Goal: Task Accomplishment & Management: Complete application form

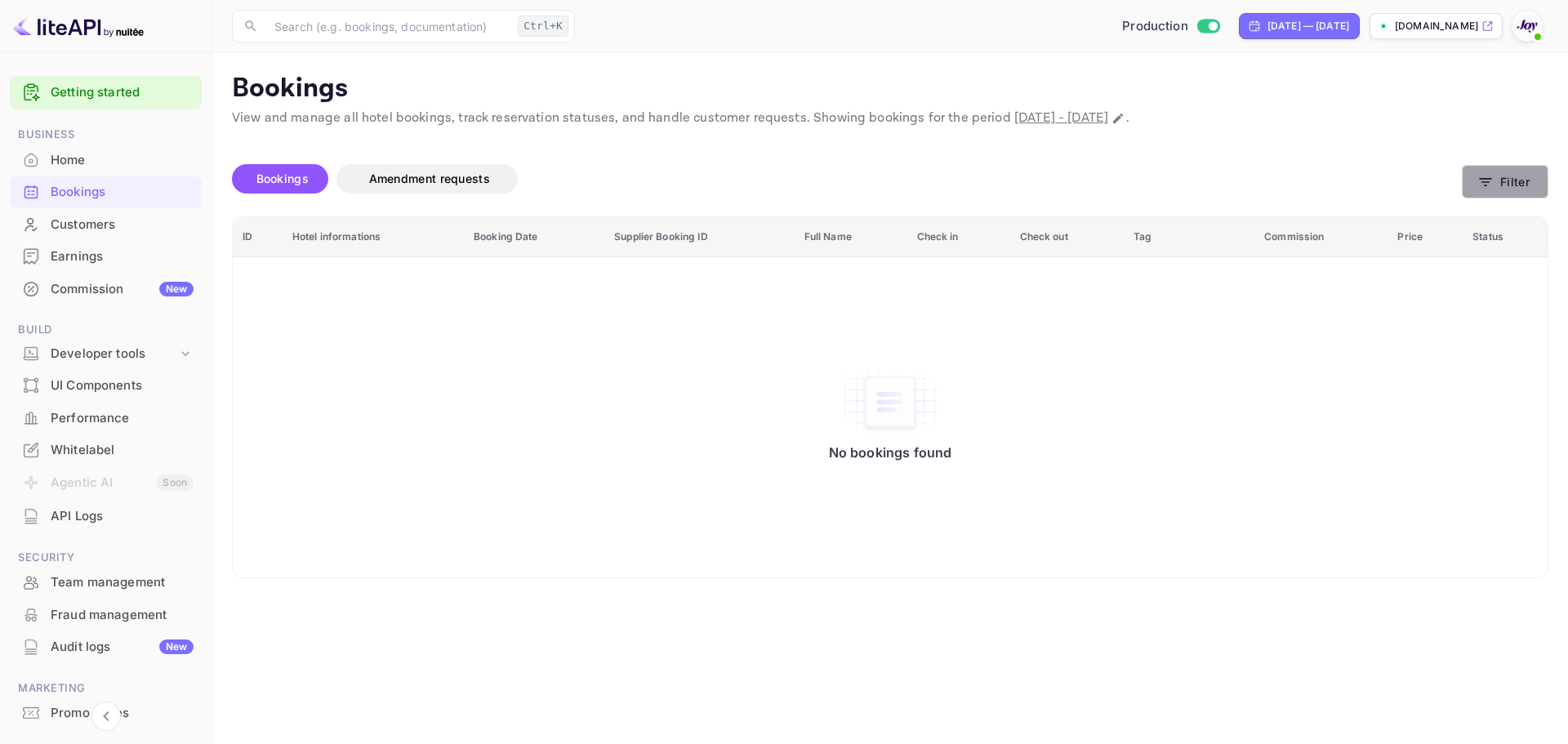
click at [1497, 178] on button "Filter" at bounding box center [1505, 181] width 87 height 34
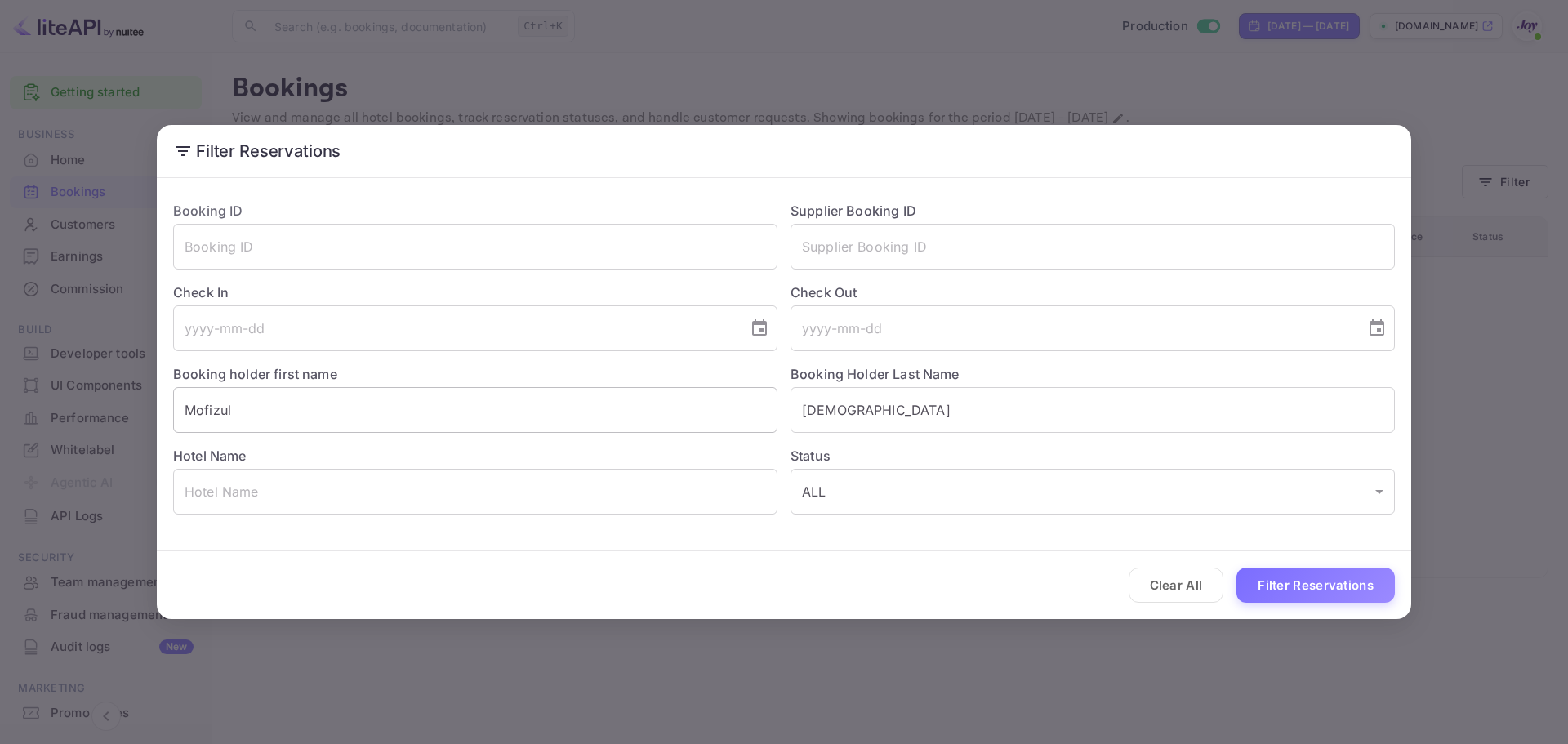
click at [266, 416] on input "Mofizul" at bounding box center [475, 410] width 604 height 46
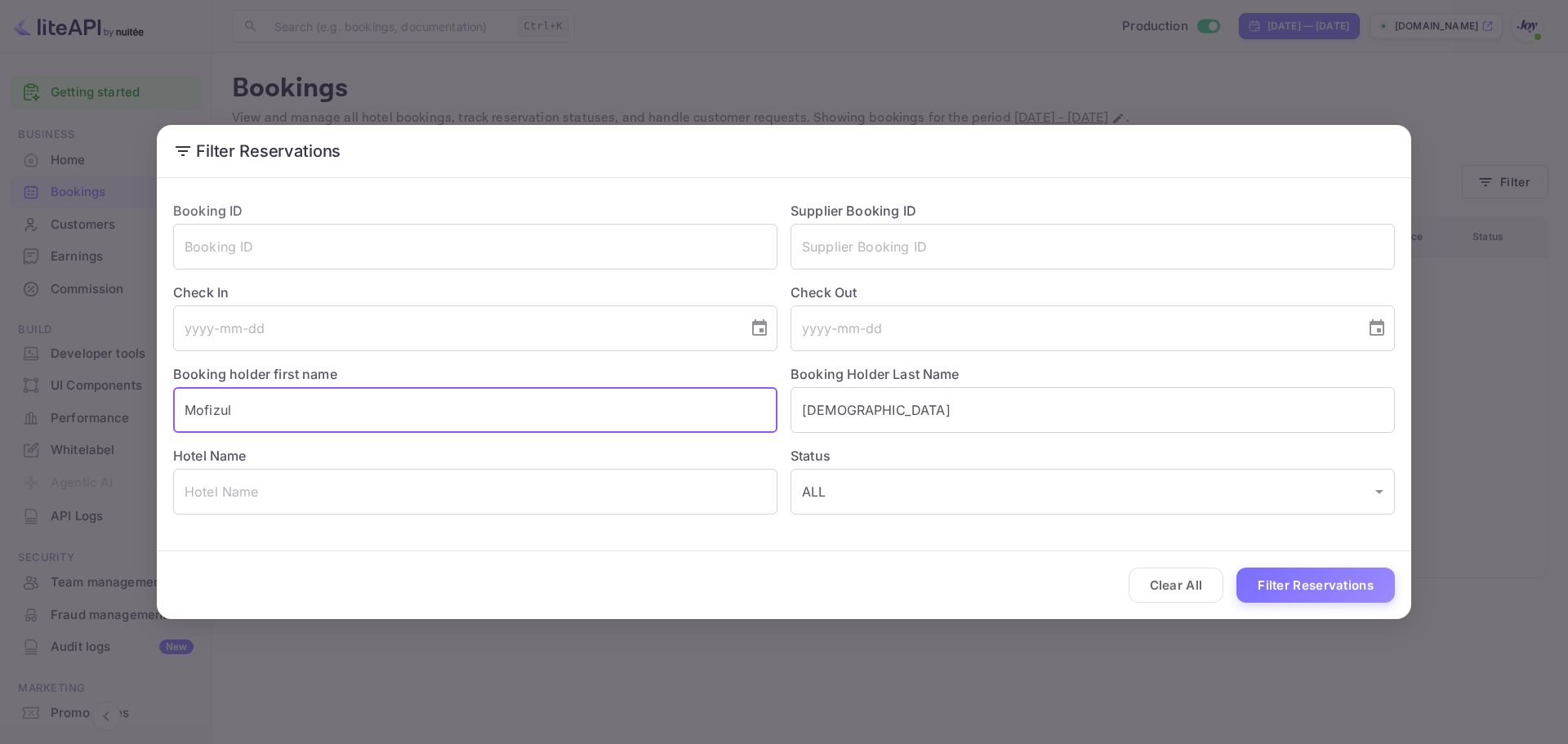
click at [266, 416] on input "Mofizul" at bounding box center [475, 410] width 604 height 46
paste input "[PERSON_NAME]"
drag, startPoint x: 280, startPoint y: 408, endPoint x: 232, endPoint y: 418, distance: 49.0
click at [232, 418] on input "[PERSON_NAME]" at bounding box center [475, 410] width 604 height 46
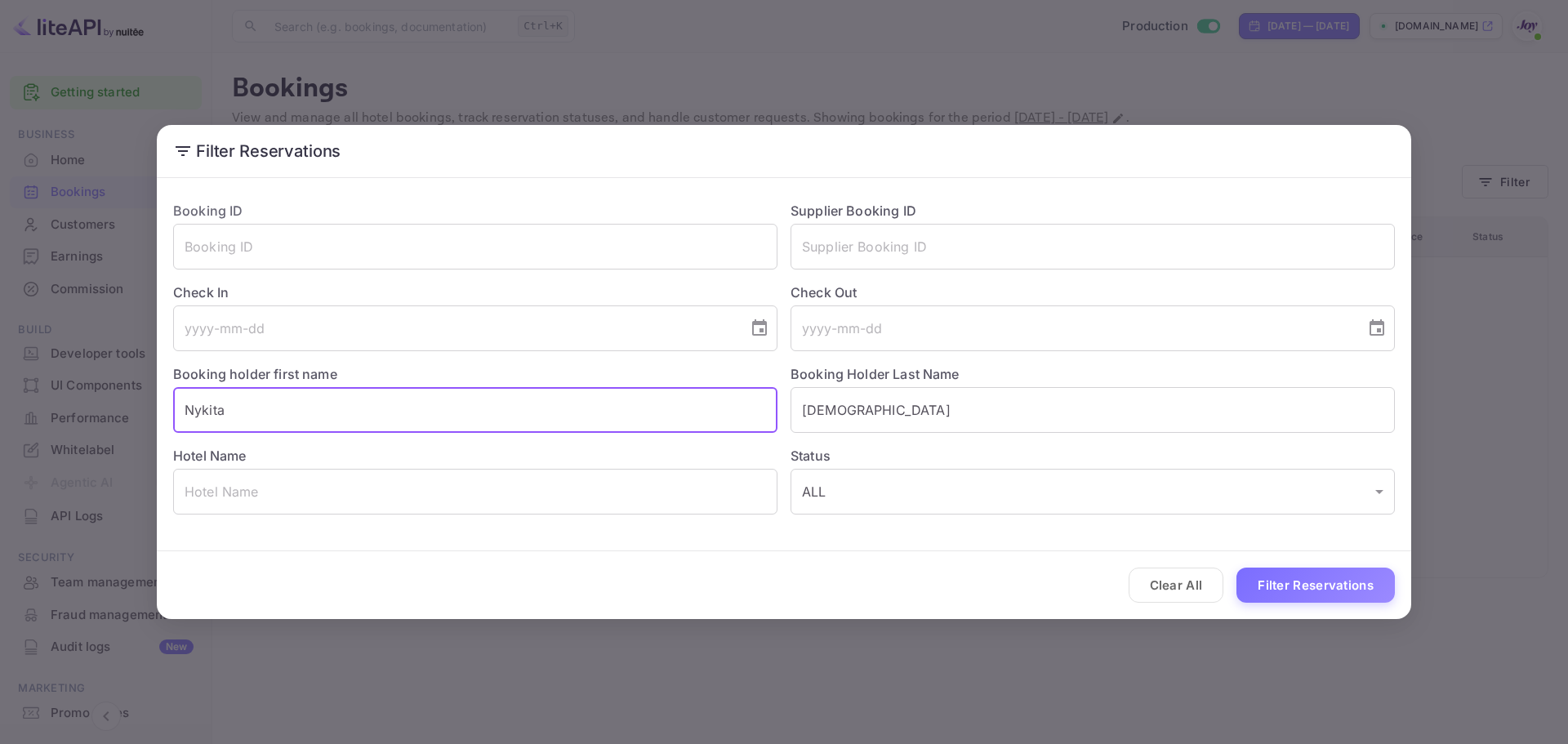
type input "Nykita"
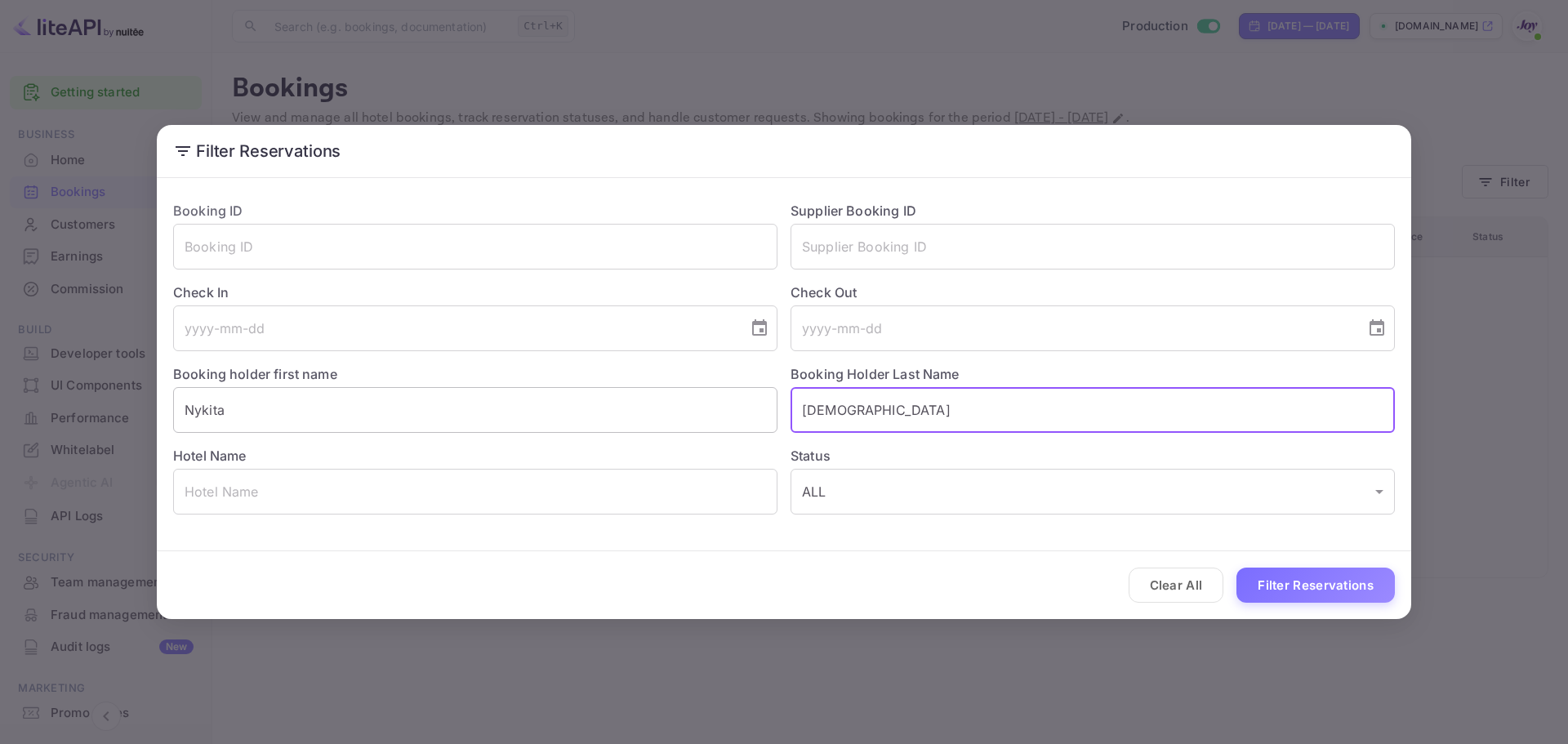
paste input "[PERSON_NAME]"
type input "[PERSON_NAME]"
click at [1304, 587] on button "Filter Reservations" at bounding box center [1315, 584] width 158 height 35
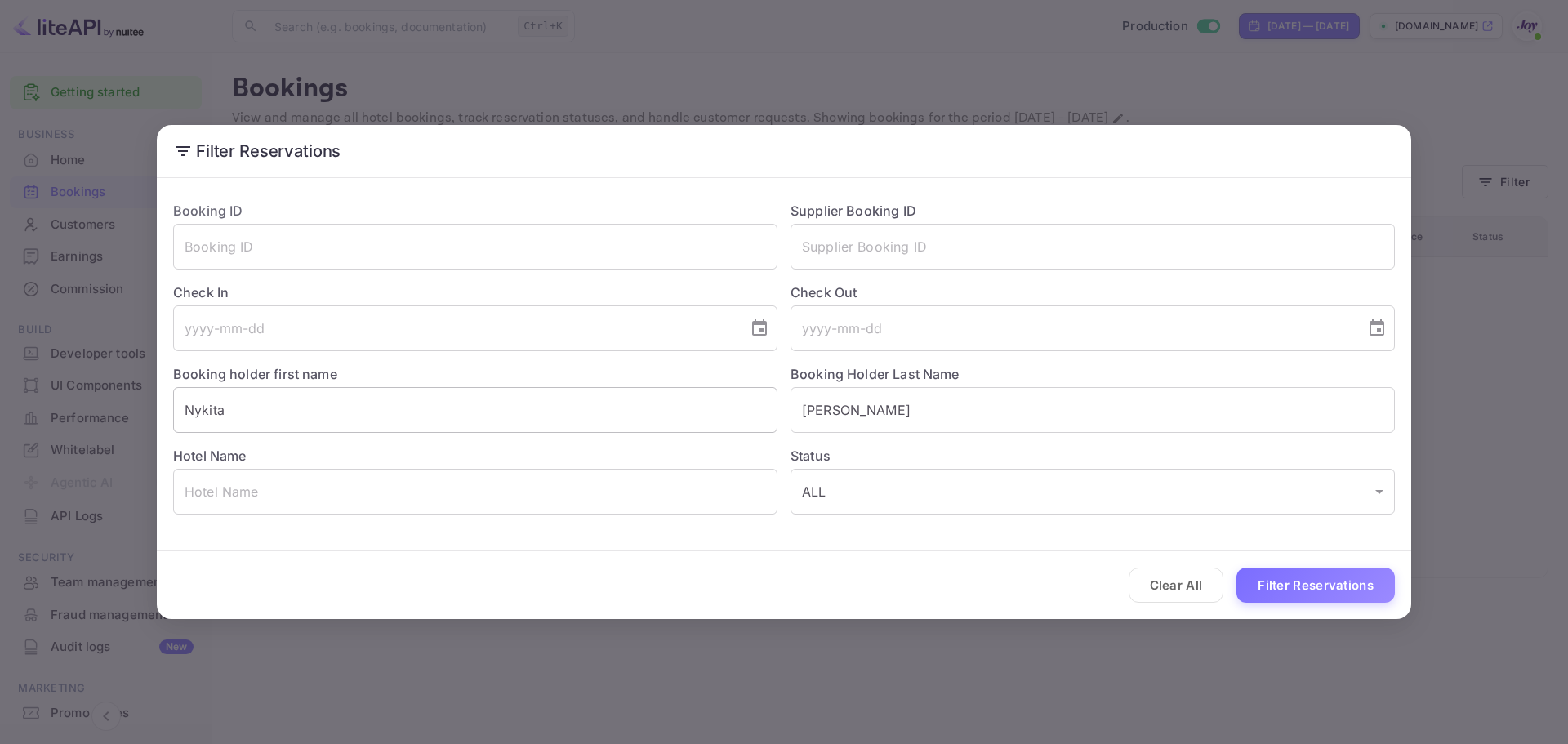
click at [487, 413] on input "Nykita" at bounding box center [475, 410] width 604 height 46
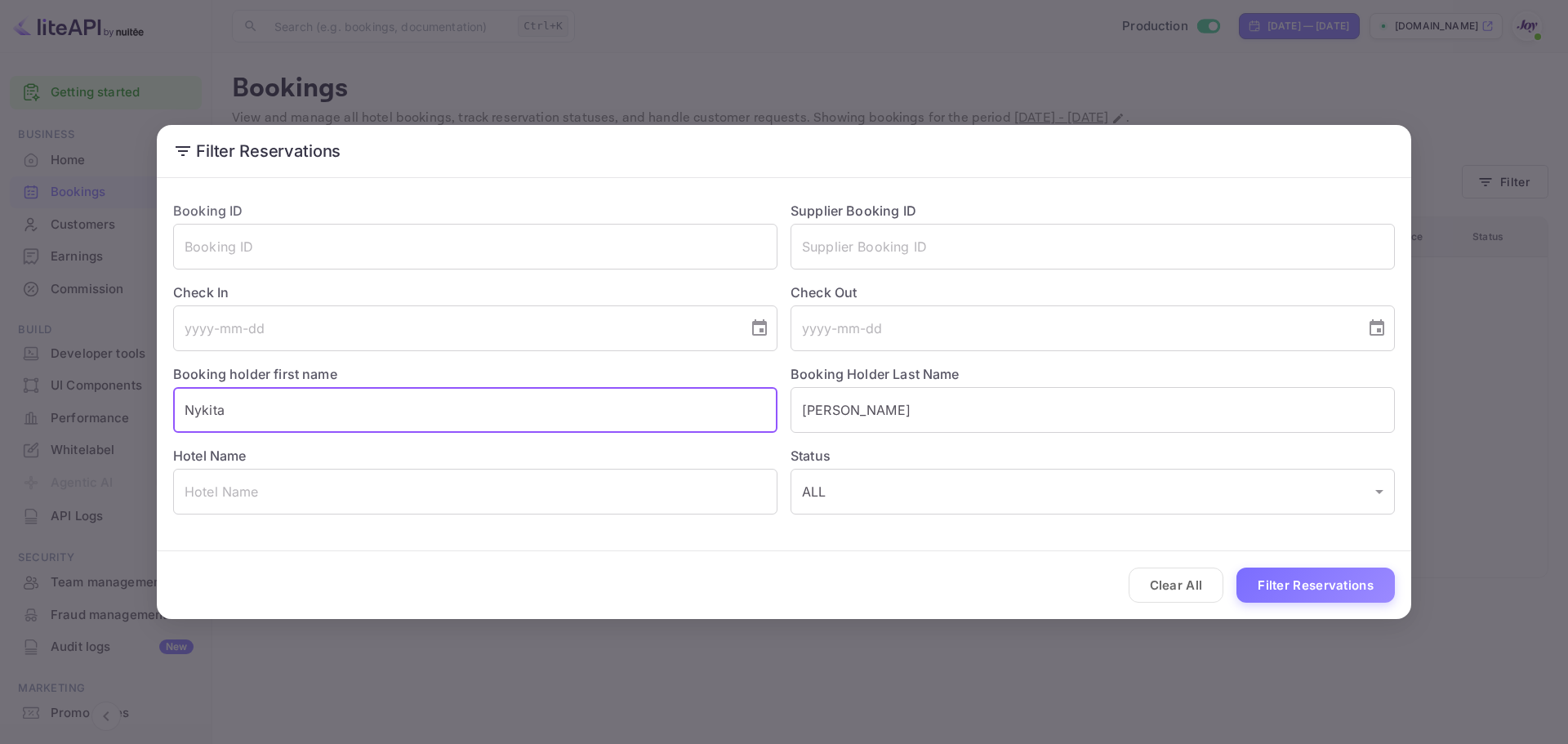
click at [487, 413] on input "Nykita" at bounding box center [475, 410] width 604 height 46
paste input "[PERSON_NAME]"
drag, startPoint x: 311, startPoint y: 406, endPoint x: 210, endPoint y: 399, distance: 101.2
click at [210, 399] on input "[PERSON_NAME]" at bounding box center [475, 410] width 604 height 46
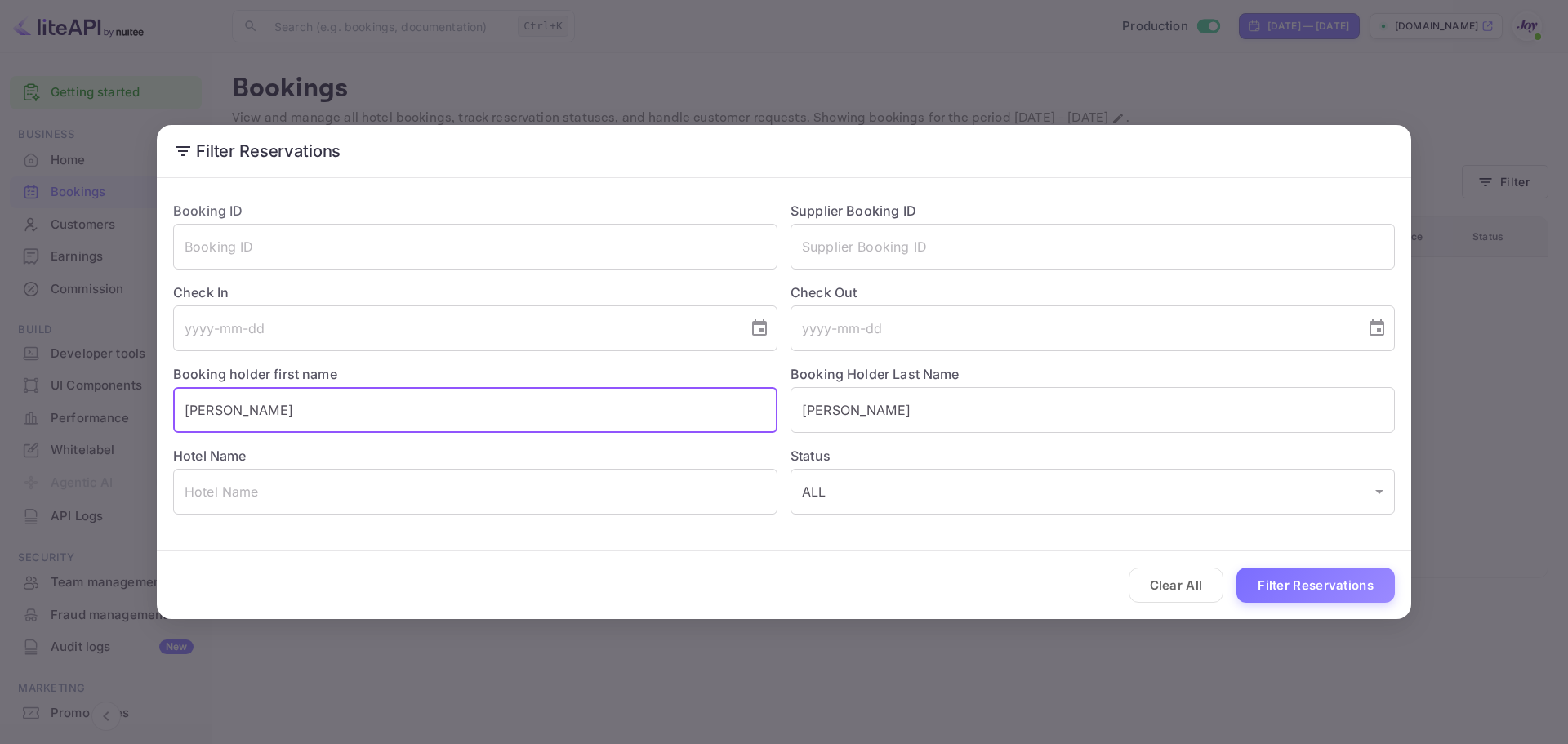
type input "[PERSON_NAME]"
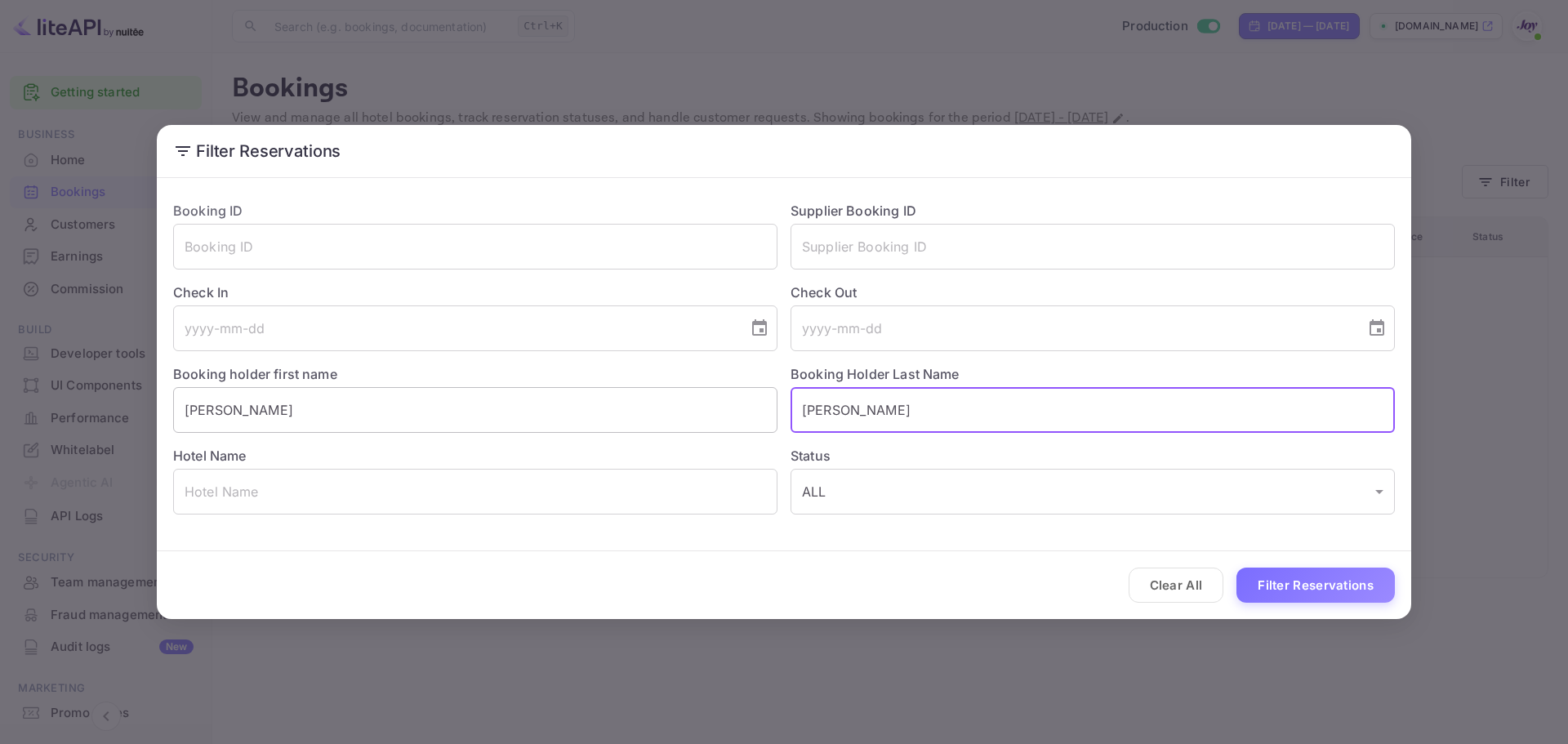
type input "[PERSON_NAME]"
click at [1236, 567] on button "Filter Reservations" at bounding box center [1315, 584] width 158 height 35
click at [489, 412] on input "[PERSON_NAME]" at bounding box center [475, 410] width 604 height 46
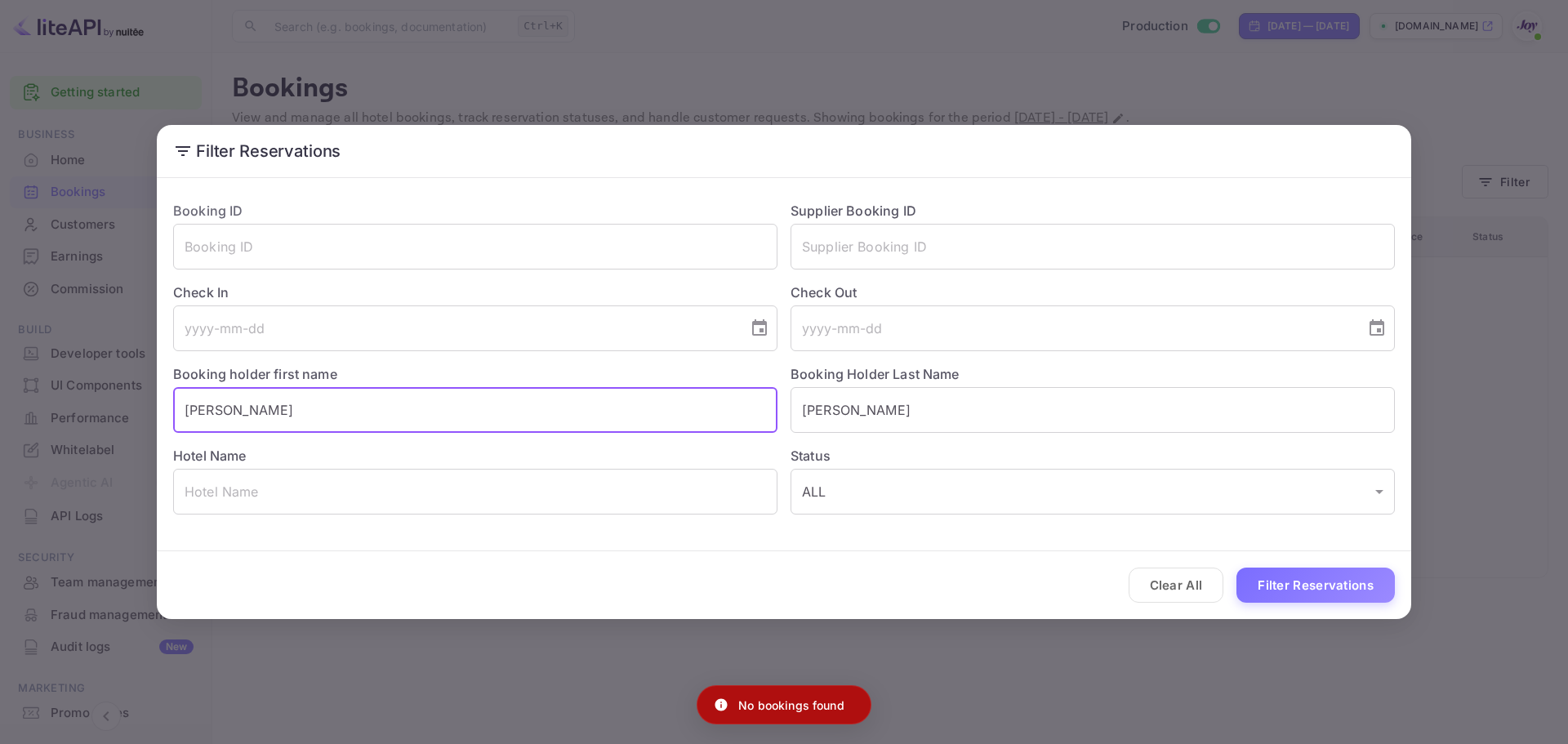
click at [489, 412] on input "[PERSON_NAME]" at bounding box center [475, 410] width 604 height 46
click at [1280, 568] on button "Filter Reservations" at bounding box center [1315, 584] width 158 height 35
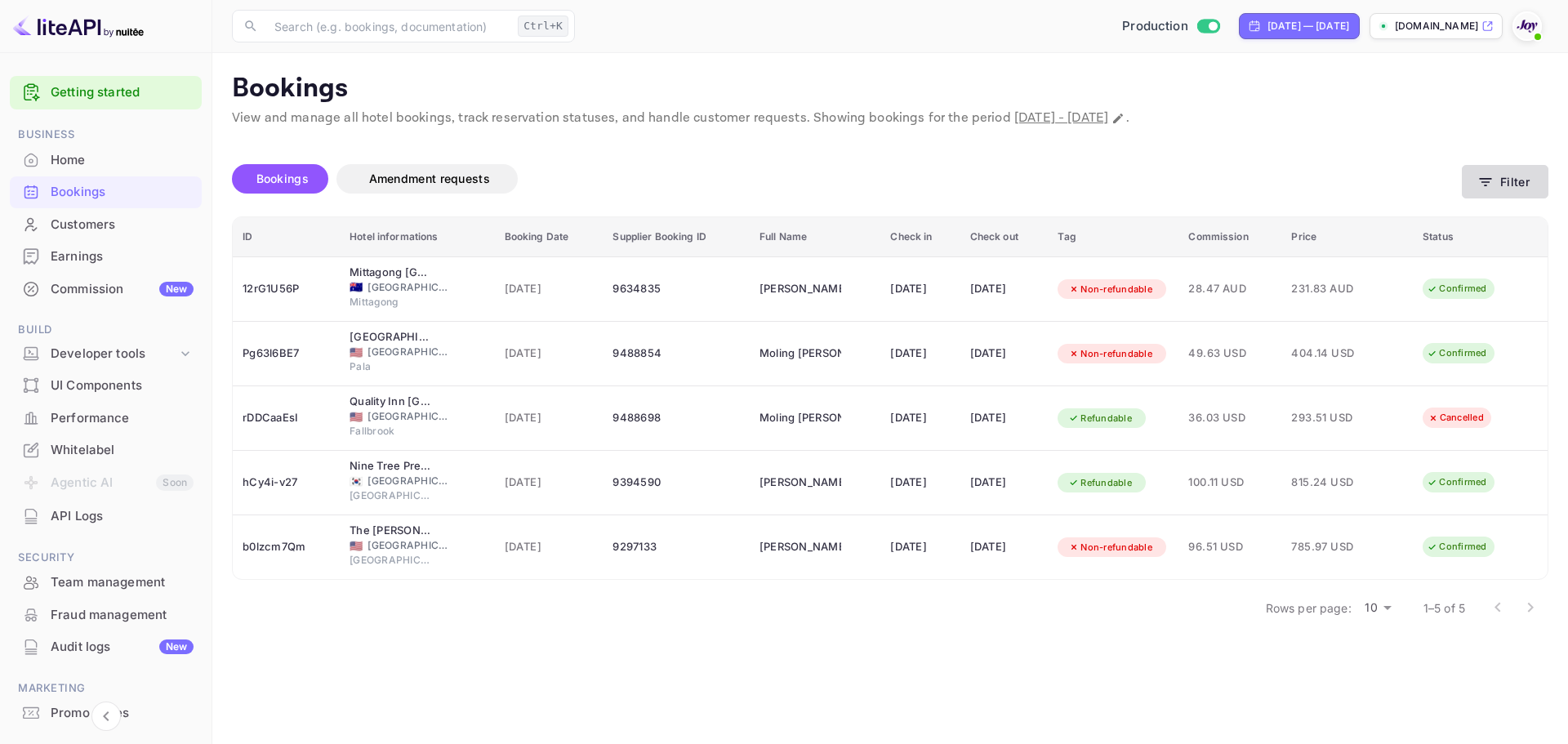
click at [1505, 185] on button "Filter" at bounding box center [1505, 181] width 87 height 34
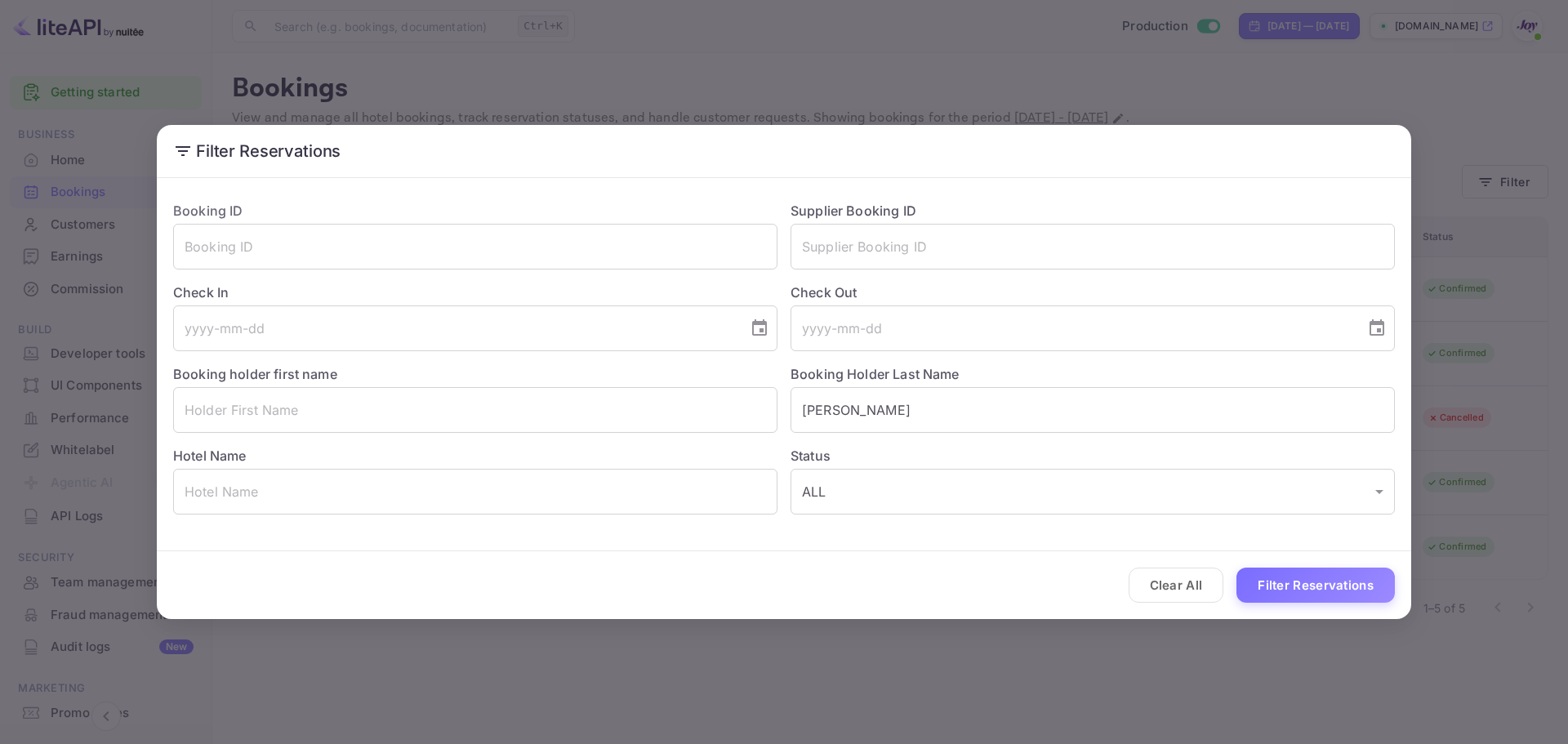
click at [1261, 567] on button "Filter Reservations" at bounding box center [1315, 584] width 158 height 35
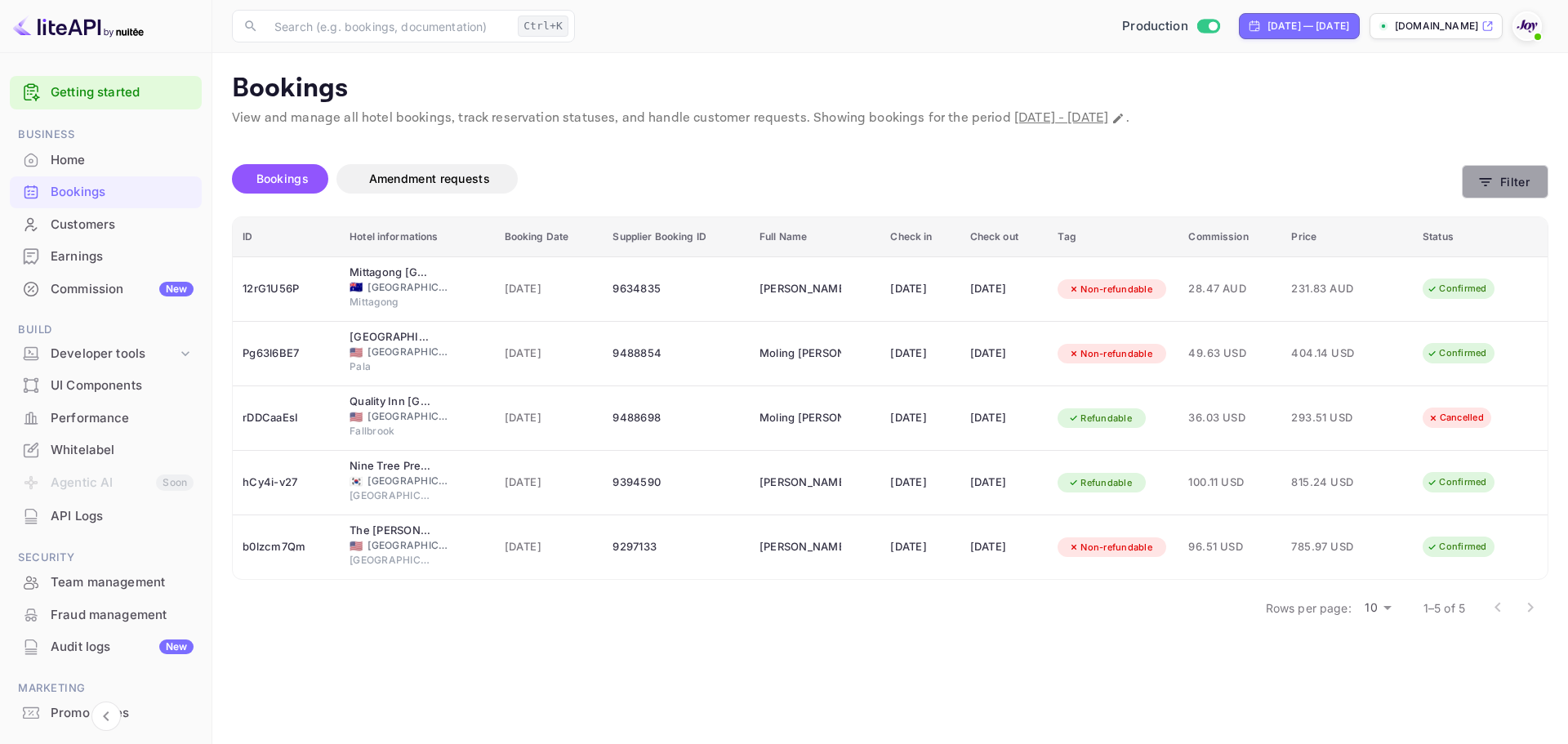
click at [1483, 182] on icon "button" at bounding box center [1485, 182] width 12 height 8
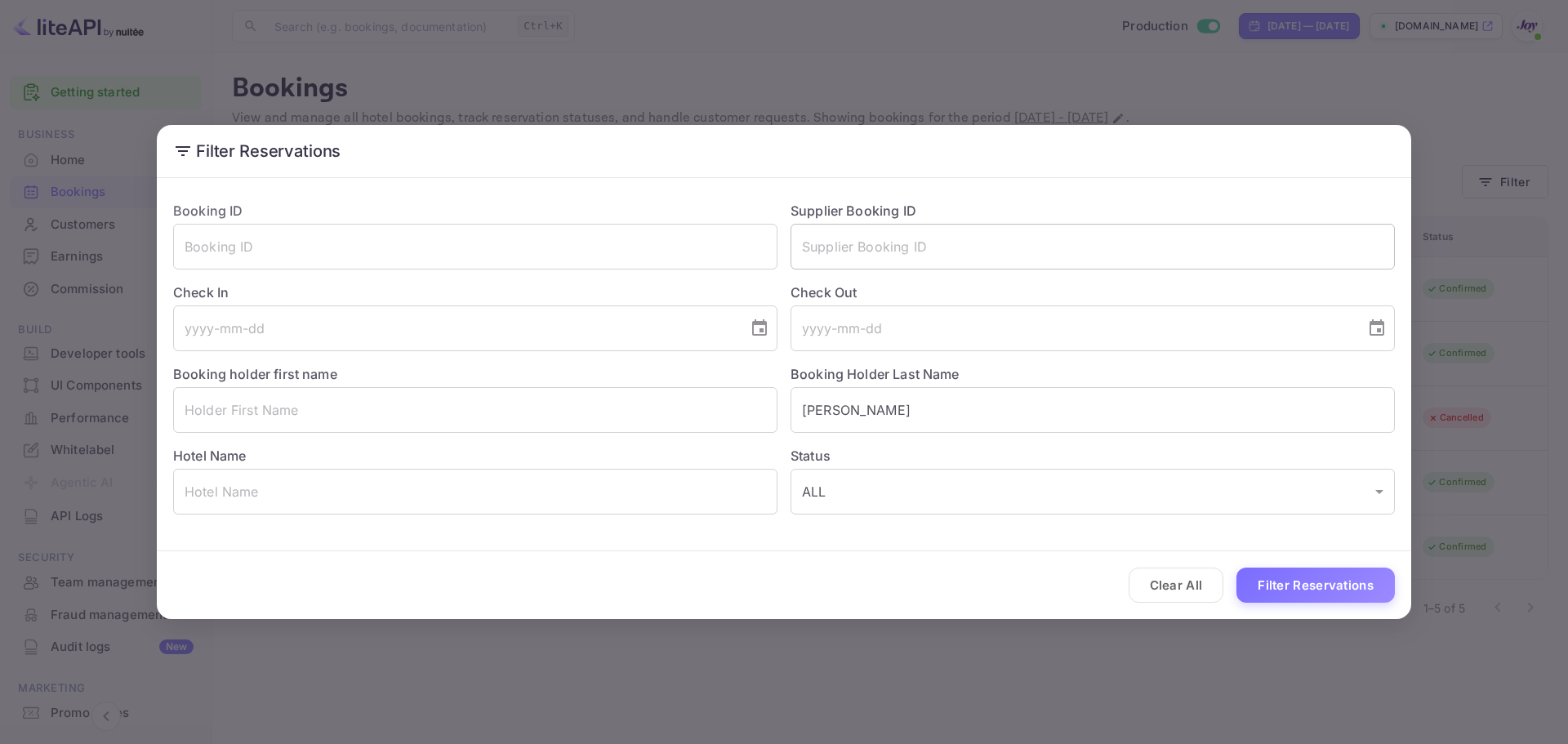
click at [897, 240] on input "text" at bounding box center [1092, 246] width 604 height 46
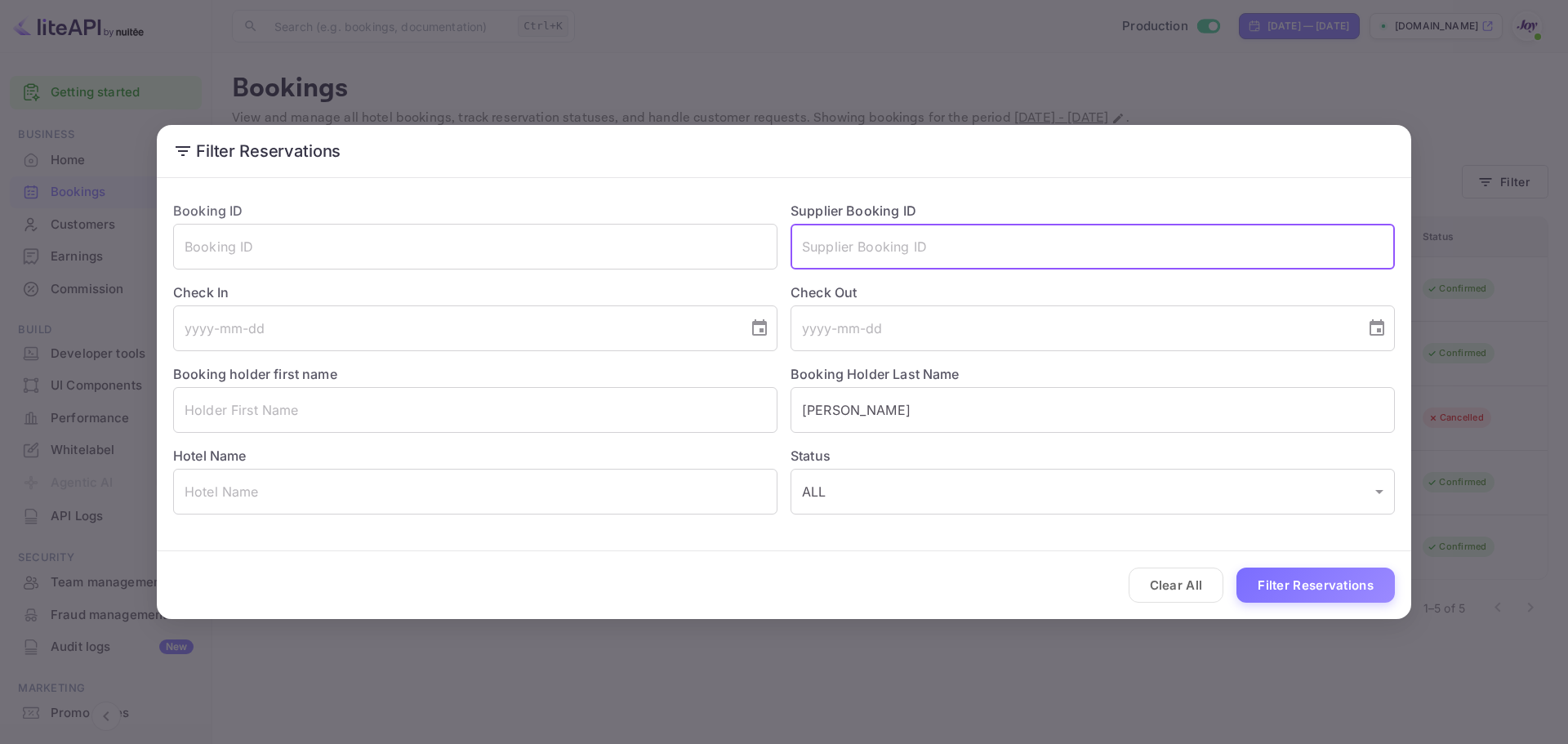
paste input "8893525"
type input "8893525"
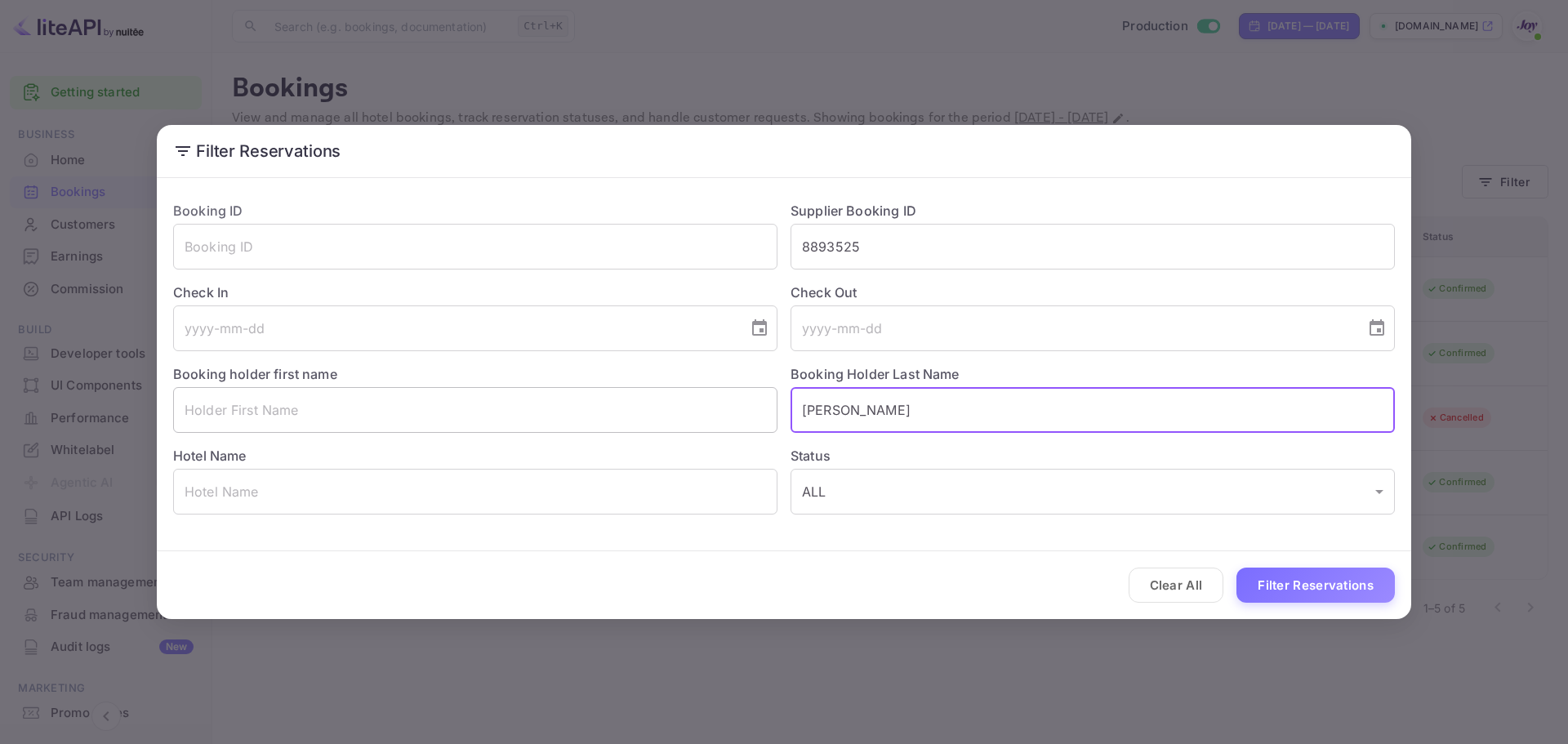
drag, startPoint x: 790, startPoint y: 424, endPoint x: 715, endPoint y: 426, distance: 75.0
click at [715, 426] on div "Booking ID ​ Supplier Booking ID 8893525 ​ Check In ​ Check Out ​ Booking holde…" at bounding box center [777, 350] width 1235 height 327
click at [1295, 579] on button "Filter Reservations" at bounding box center [1315, 584] width 158 height 35
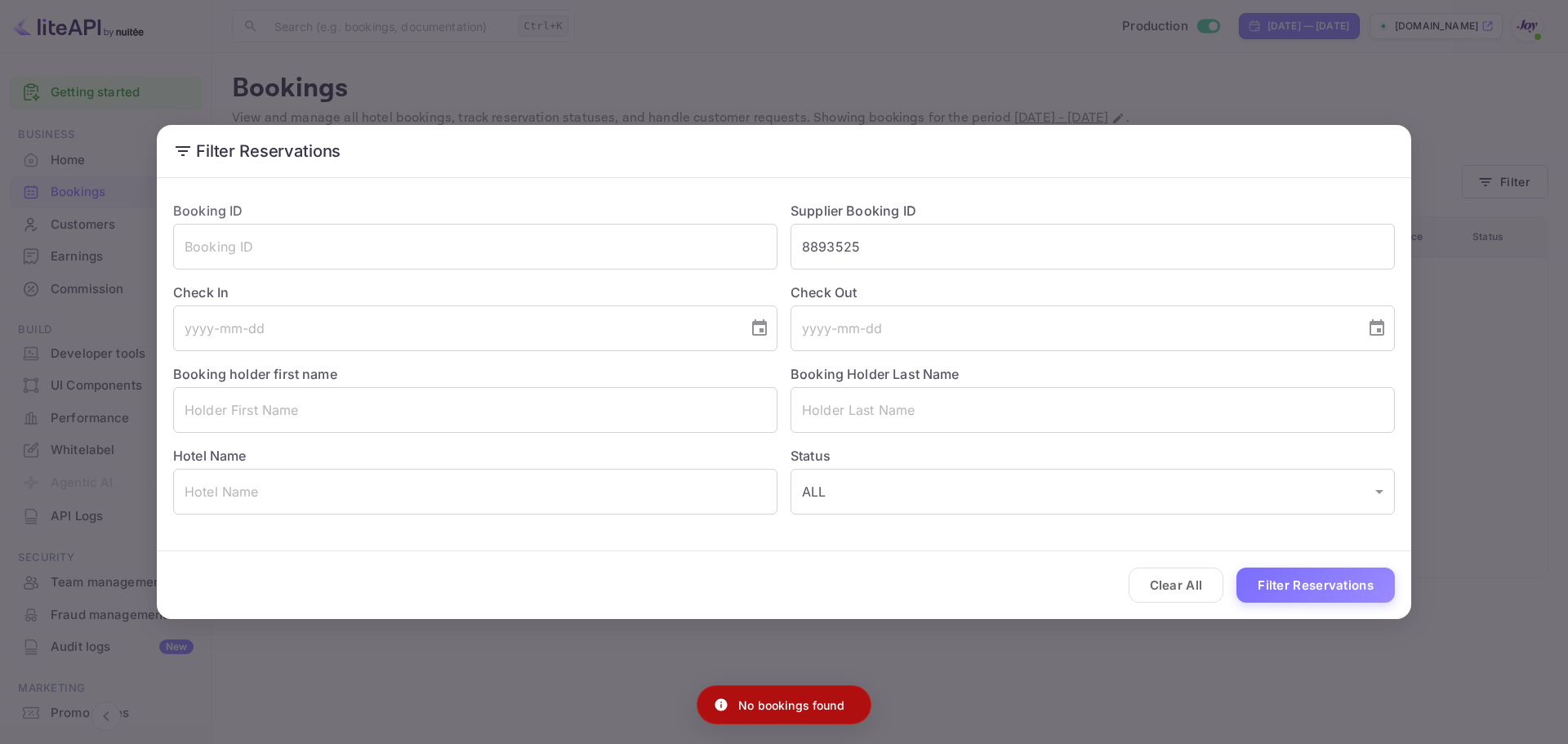
click at [784, 61] on div "Filter Reservations Booking ID ​ Supplier Booking ID 8893525 ​ Check In ​ Check…" at bounding box center [784, 372] width 1568 height 744
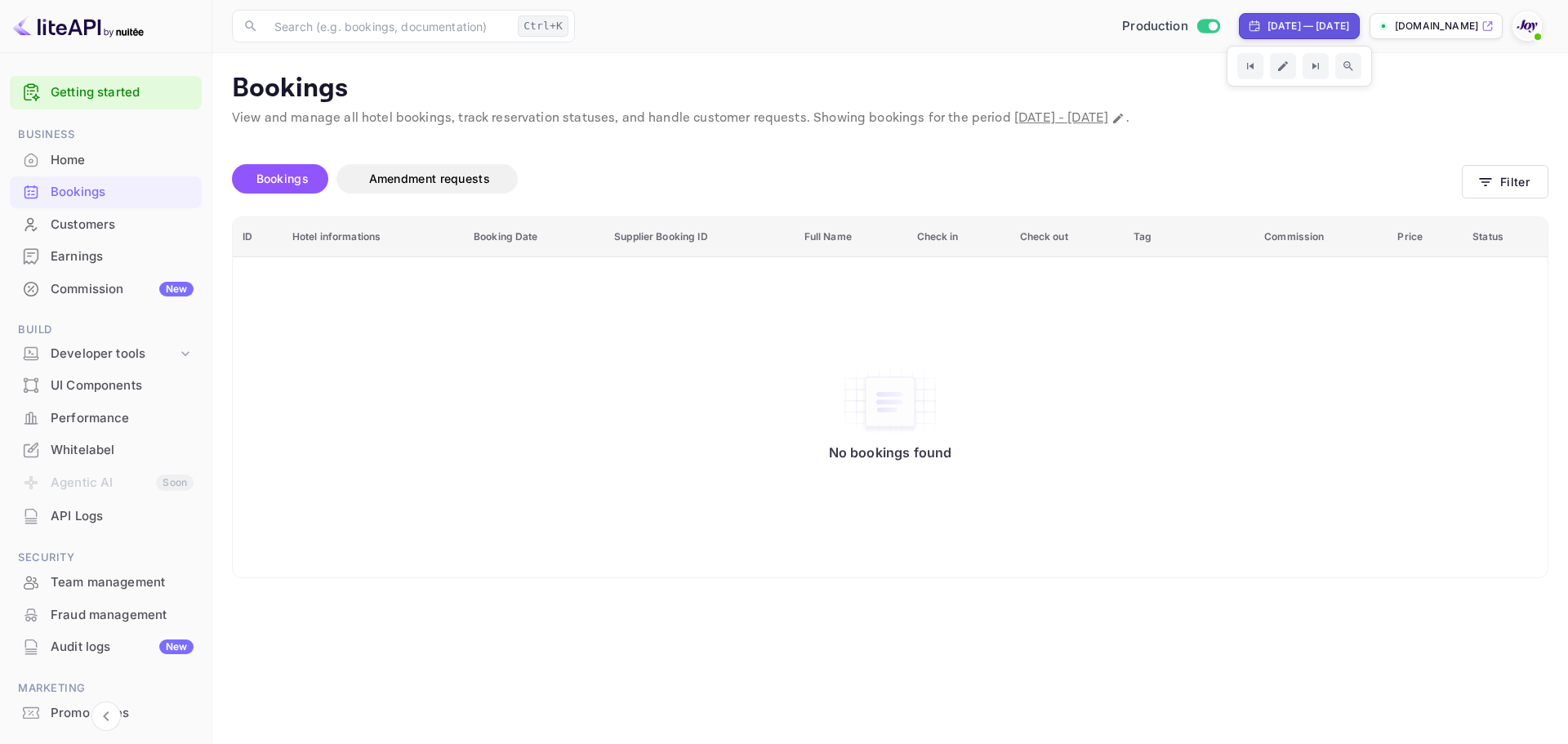
click at [1301, 31] on div "[DATE] — [DATE]" at bounding box center [1308, 26] width 82 height 15
select select "8"
select select "2025"
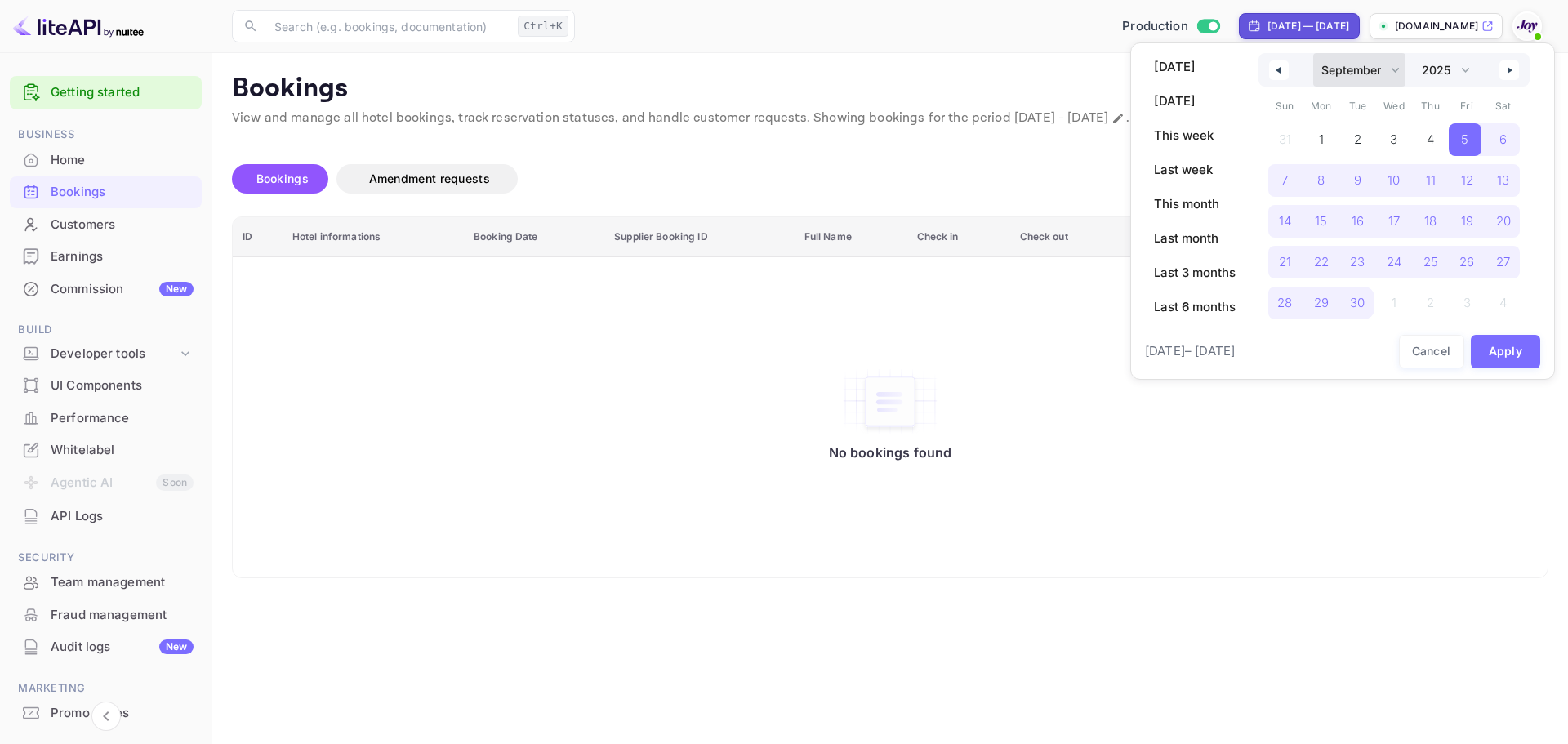
click at [1340, 79] on select "January February March April May June July August September October November De…" at bounding box center [1359, 70] width 93 height 34
click at [1313, 53] on select "January February March April May June July August September October November De…" at bounding box center [1359, 70] width 93 height 34
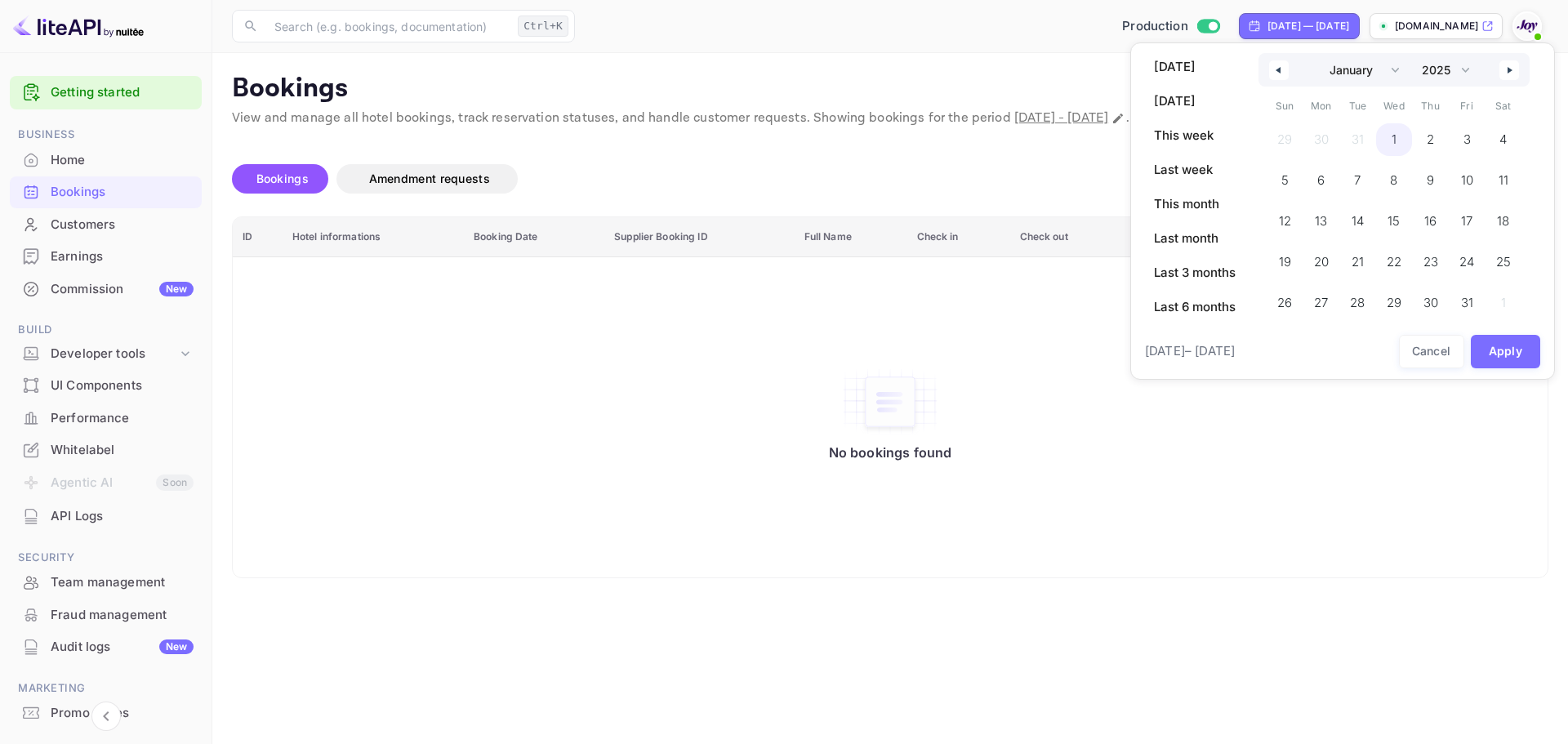
click at [1390, 124] on span "1" at bounding box center [1394, 140] width 37 height 33
click at [1525, 69] on div "January February March April May June July August September October November [D…" at bounding box center [1394, 70] width 271 height 34
click at [1513, 67] on icon "button" at bounding box center [1512, 70] width 8 height 7
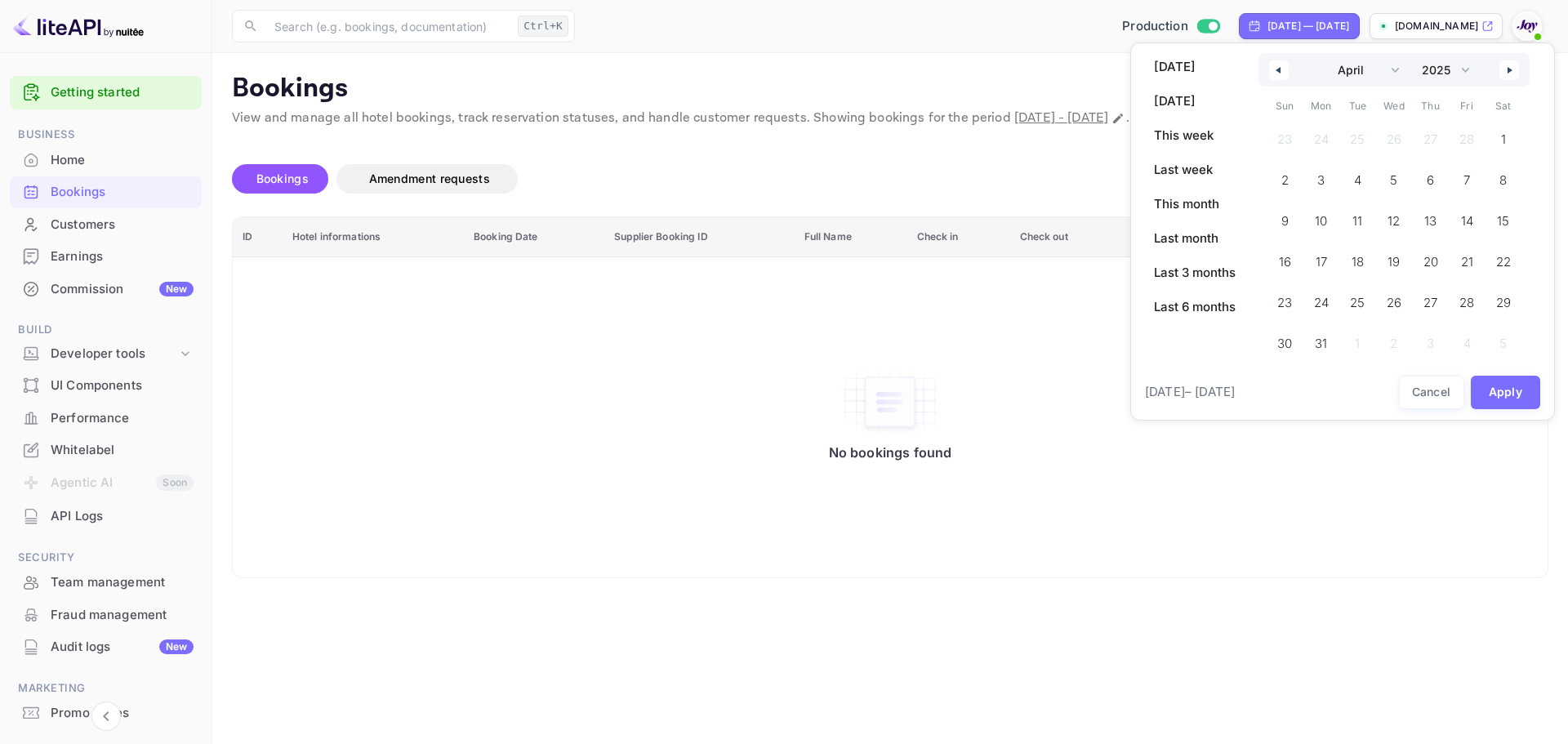
click at [1513, 67] on icon "button" at bounding box center [1512, 70] width 8 height 7
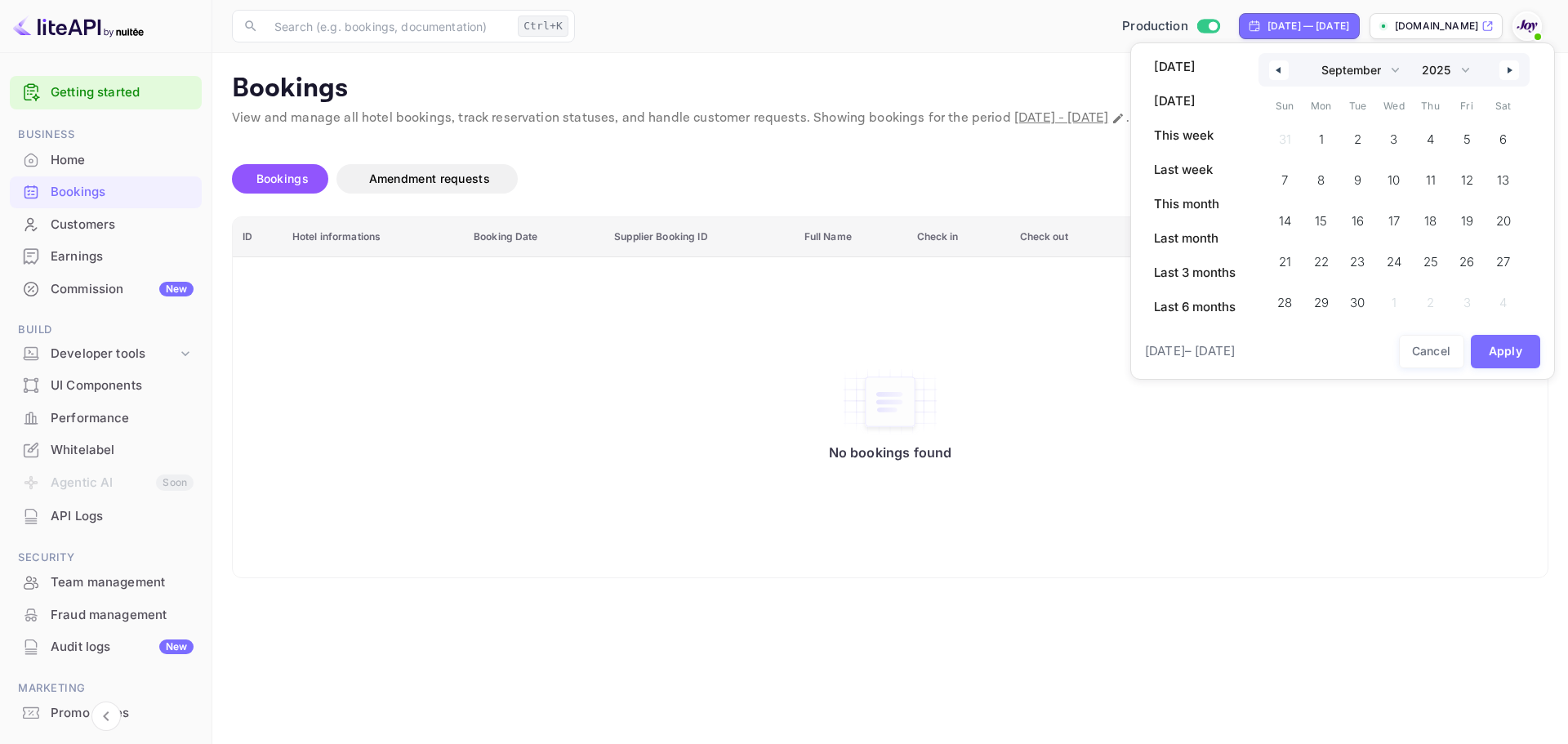
click at [1513, 67] on icon "button" at bounding box center [1512, 70] width 8 height 7
select select "0"
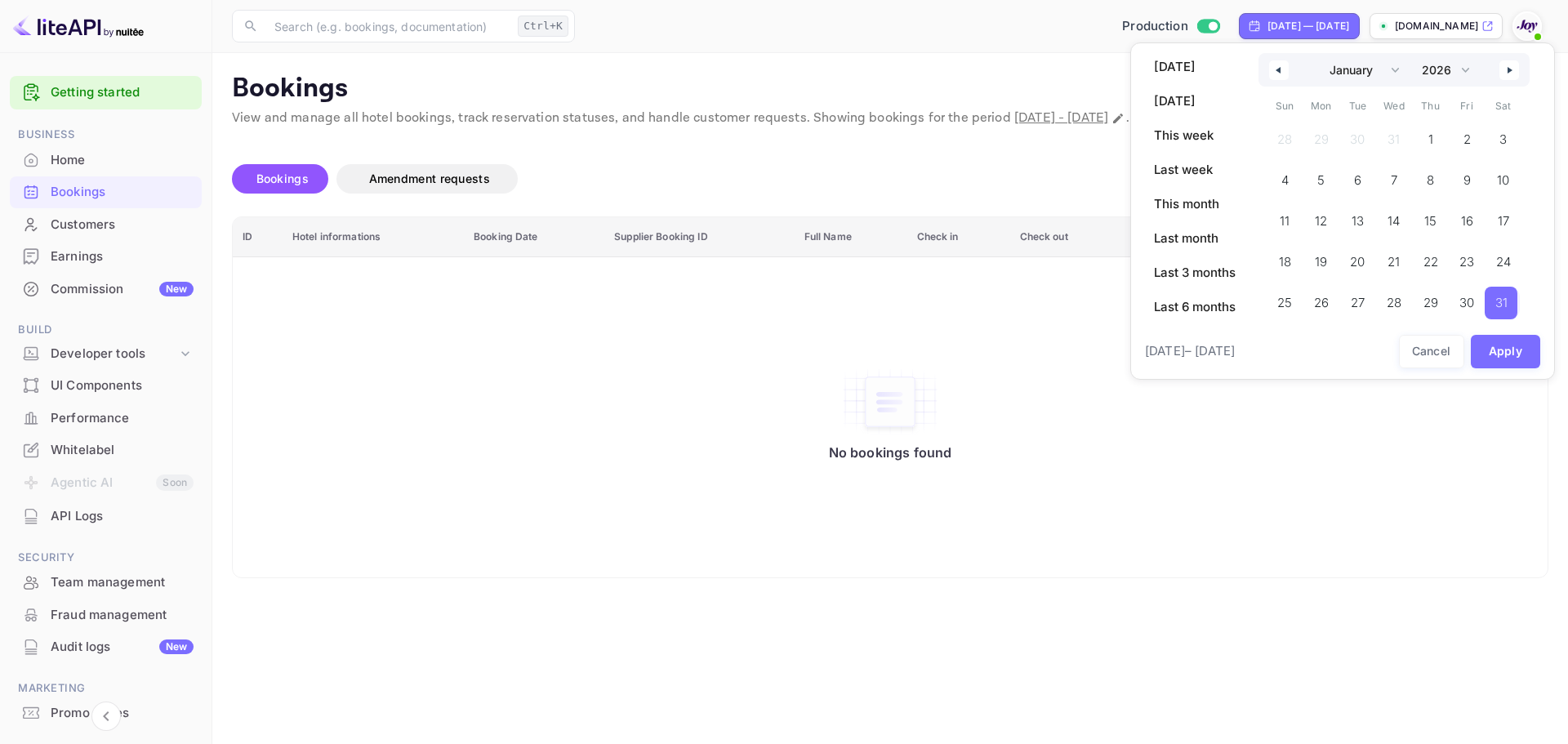
click at [1505, 306] on span "31" at bounding box center [1501, 303] width 12 height 29
select select "2025"
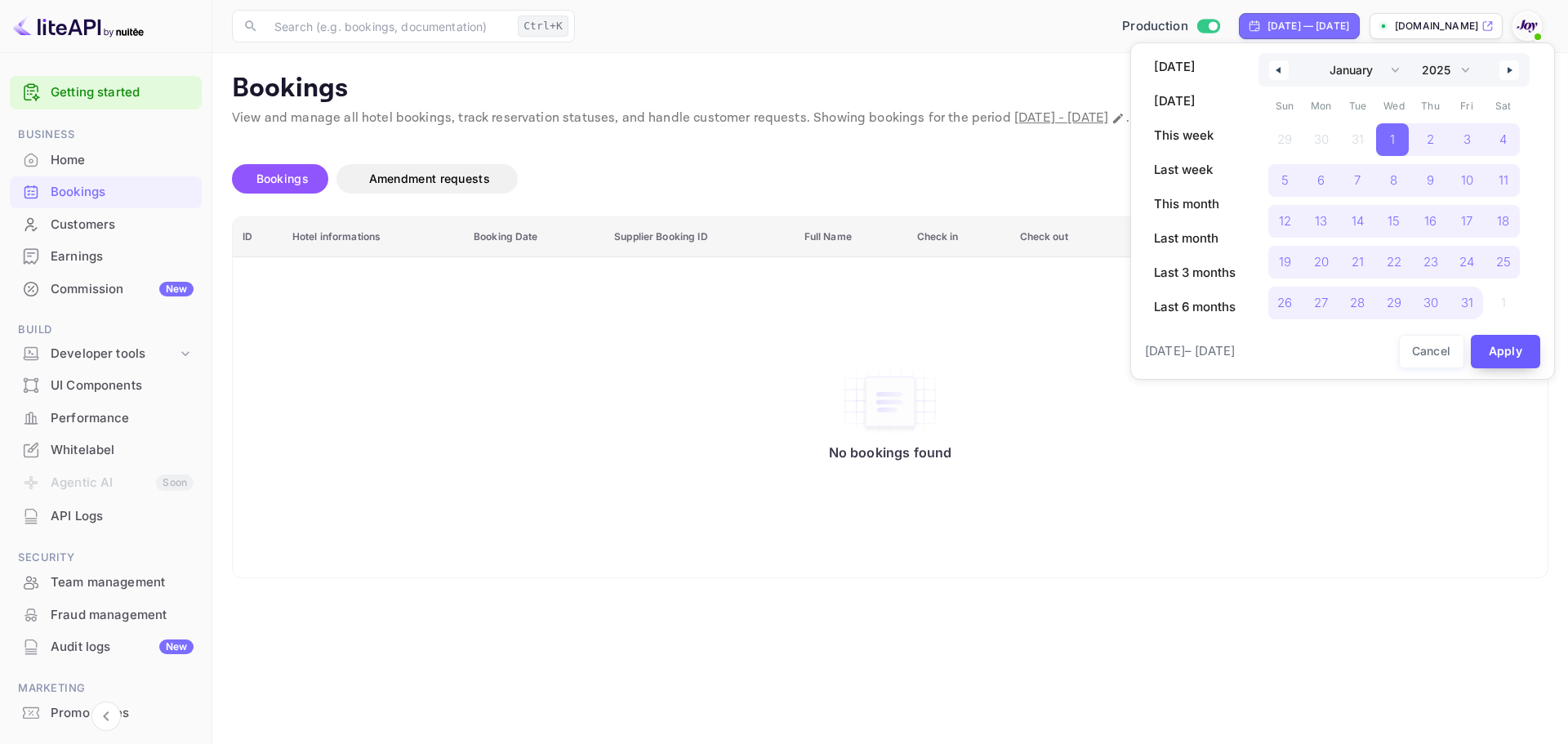
click at [1508, 350] on button "Apply" at bounding box center [1506, 351] width 70 height 34
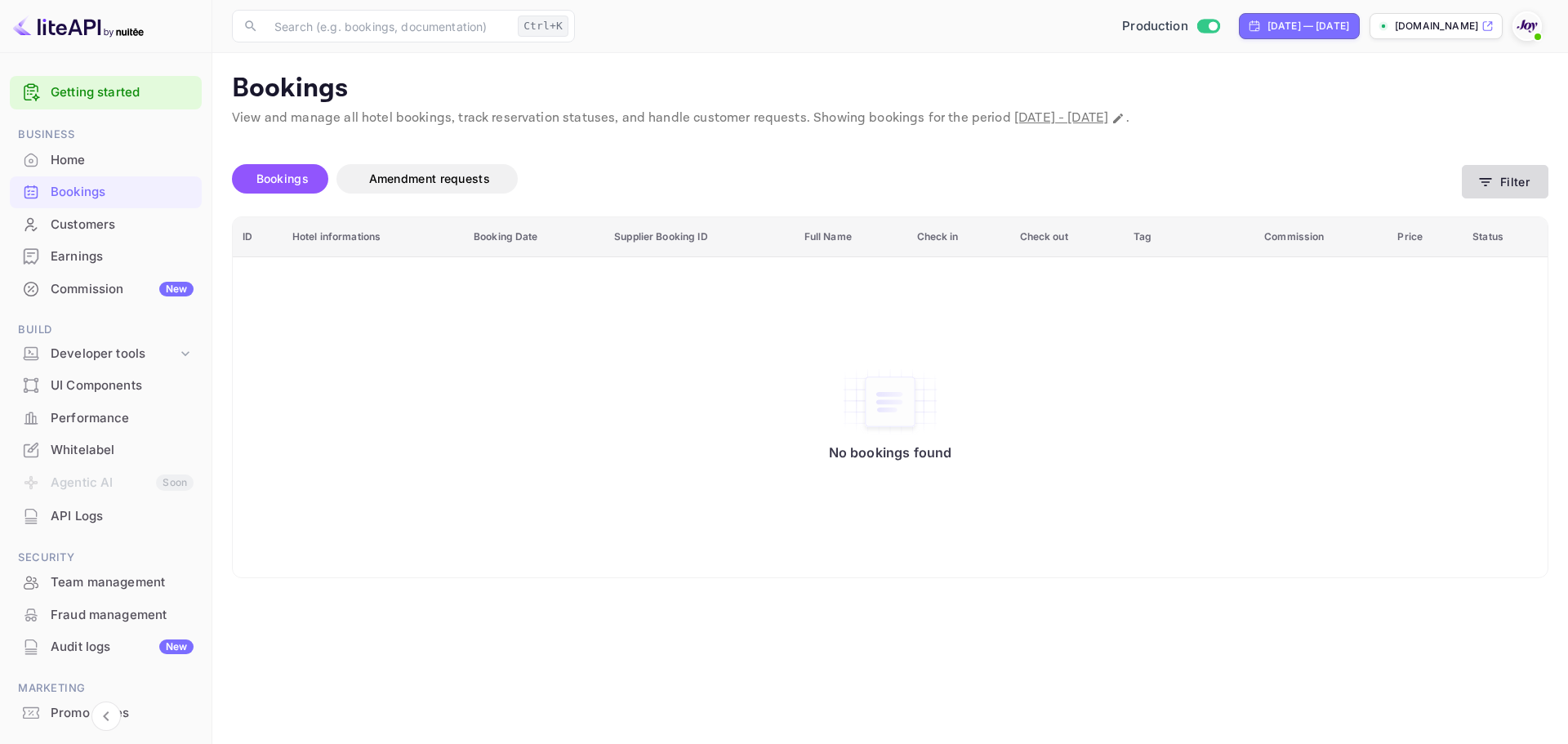
click at [1497, 183] on button "Filter" at bounding box center [1505, 181] width 87 height 34
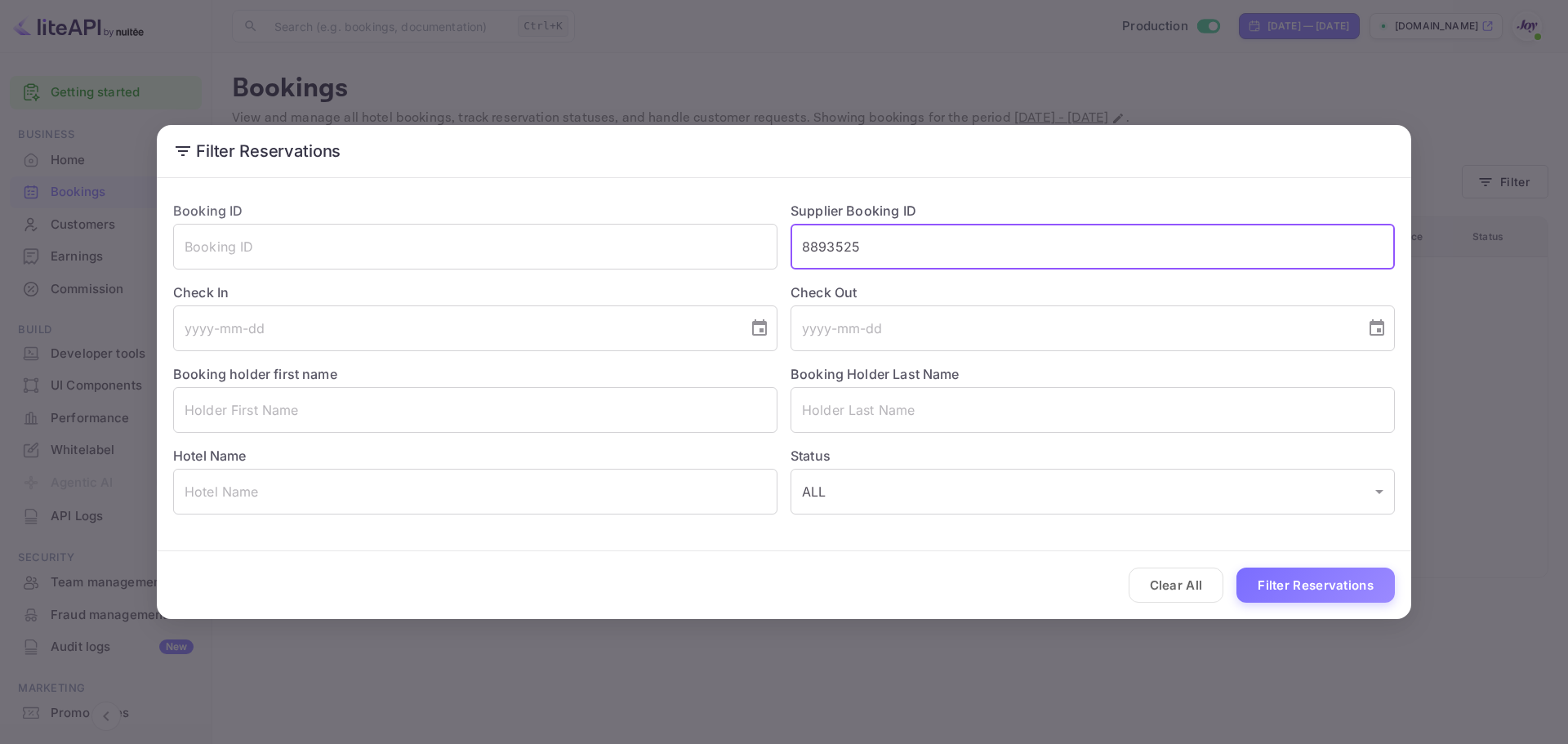
click at [964, 256] on input "8893525" at bounding box center [1092, 246] width 604 height 46
click at [1313, 565] on div "Clear All Filter Reservations" at bounding box center [784, 584] width 1254 height 68
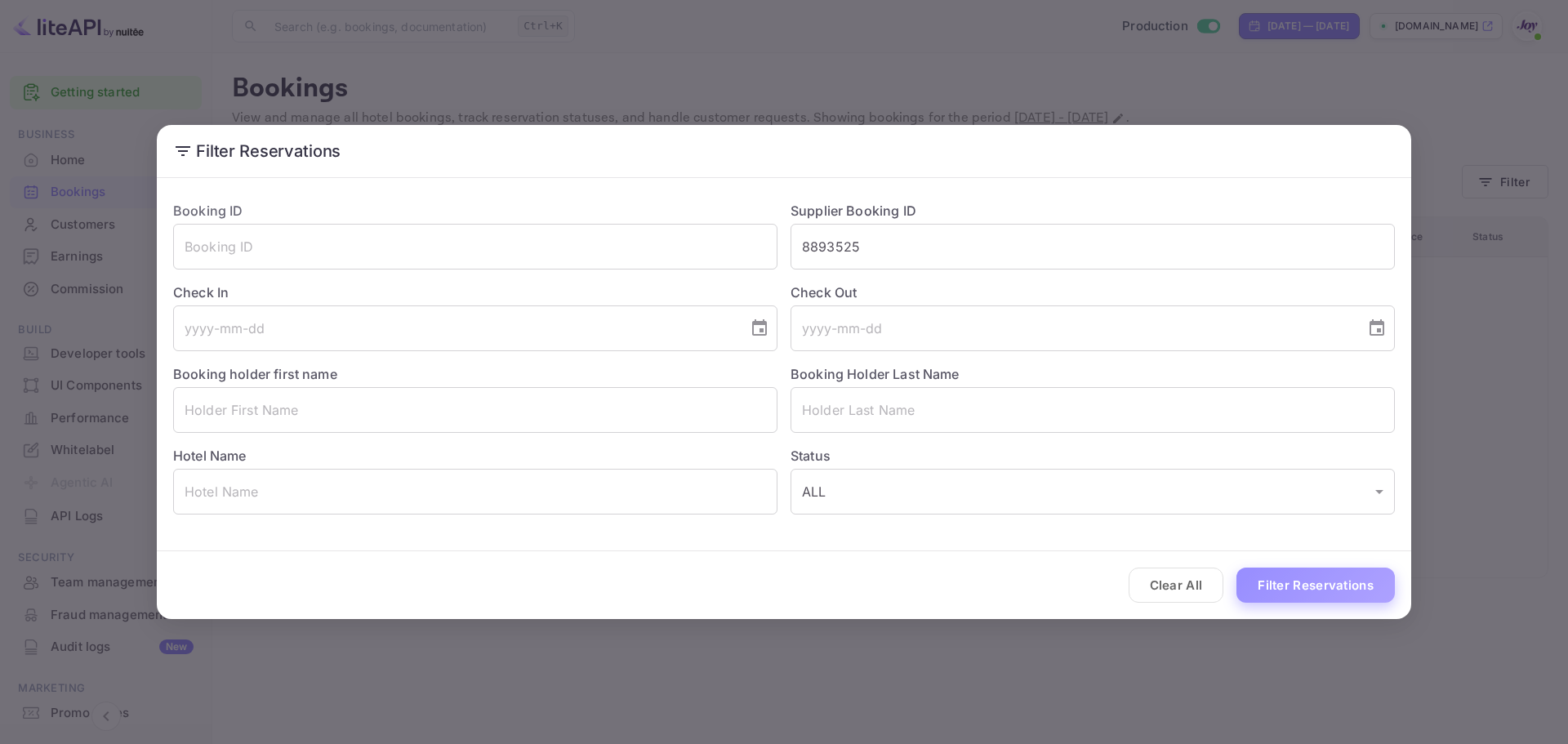
click at [1319, 587] on button "Filter Reservations" at bounding box center [1315, 584] width 158 height 35
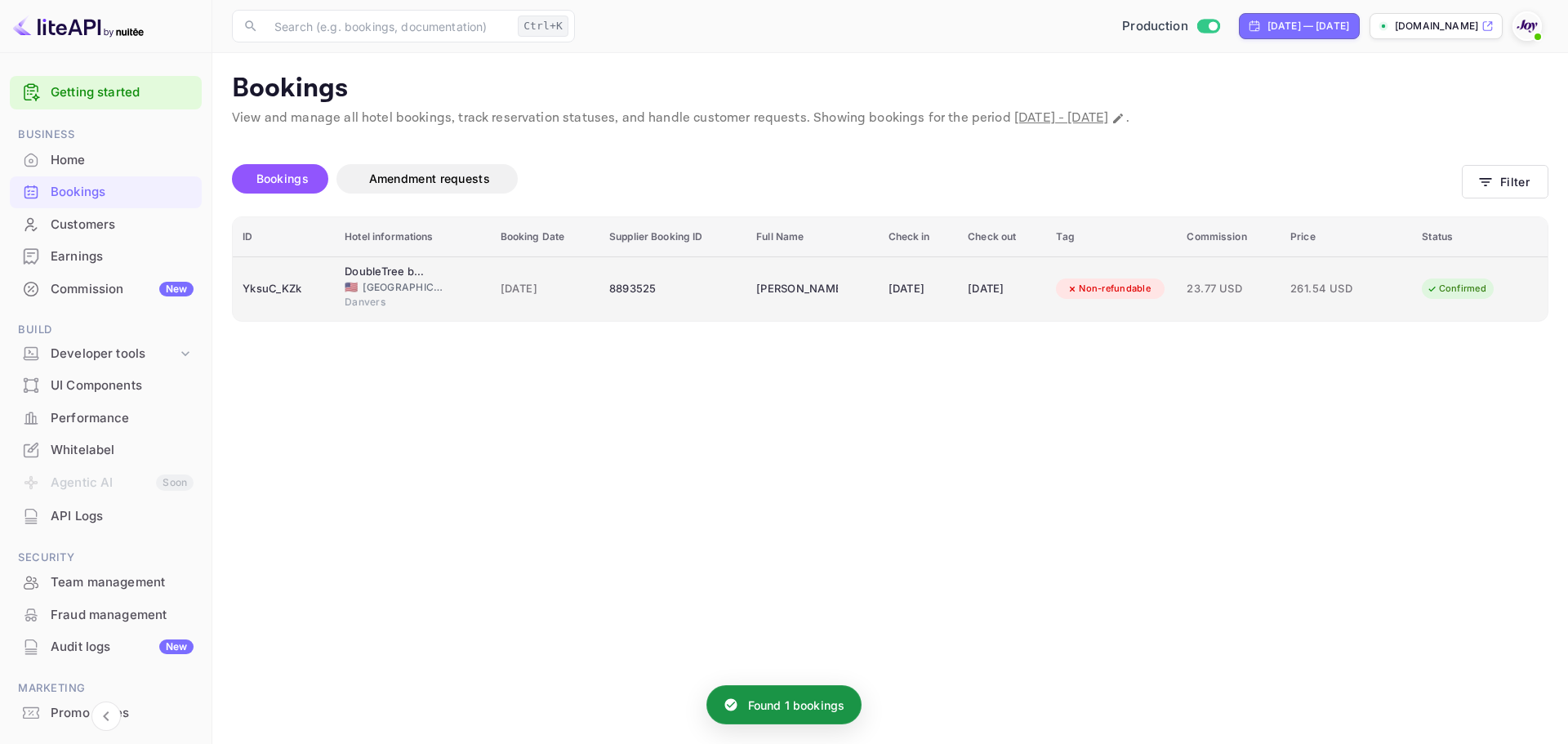
click at [920, 305] on td "[DATE]" at bounding box center [919, 288] width 80 height 65
